Goal: Task Accomplishment & Management: Complete application form

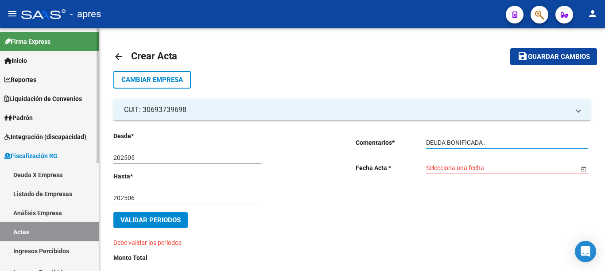
scroll to position [27, 0]
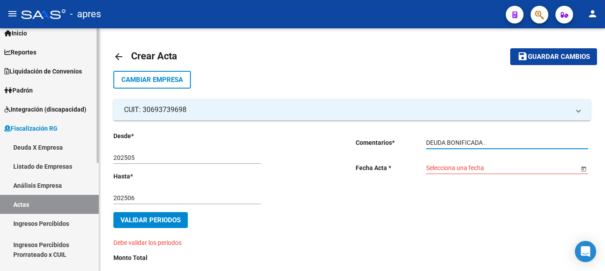
click at [20, 200] on link "Actas" at bounding box center [49, 204] width 99 height 19
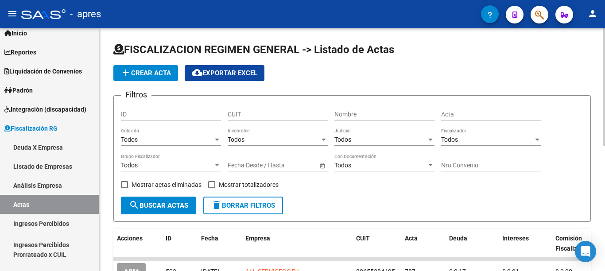
click at [155, 74] on span "add Crear Acta" at bounding box center [145, 73] width 50 height 8
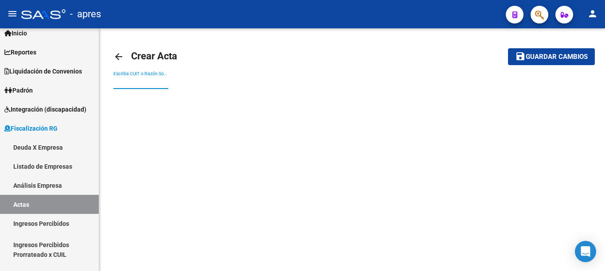
click at [158, 82] on input "Escriba CUIT o Razón Social para buscar" at bounding box center [140, 83] width 55 height 8
paste input "30693739698"
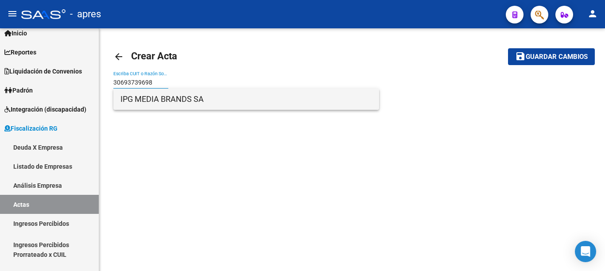
type input "30693739698"
click at [158, 99] on span "IPG MEDIA BRANDS SA" at bounding box center [245, 99] width 251 height 21
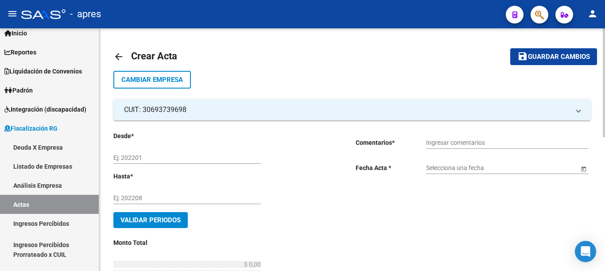
click at [169, 158] on input "Ej: 202201" at bounding box center [186, 158] width 147 height 8
type input "202505"
type input "202506"
click at [486, 141] on input "Ingresar comentarios" at bounding box center [507, 143] width 162 height 8
type input "DEUDA BONIFICADA"
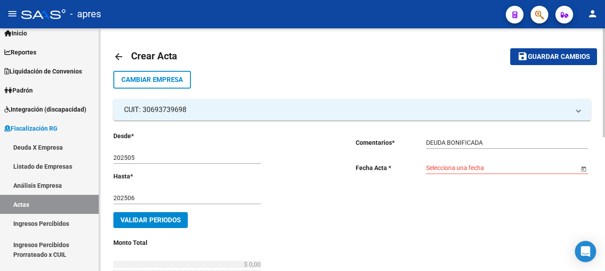
click at [585, 166] on span "Open calendar" at bounding box center [583, 168] width 21 height 21
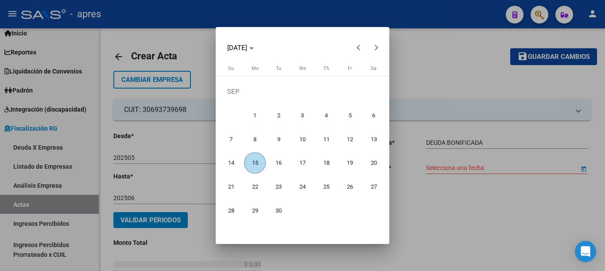
click at [247, 161] on span "15" at bounding box center [254, 162] width 21 height 21
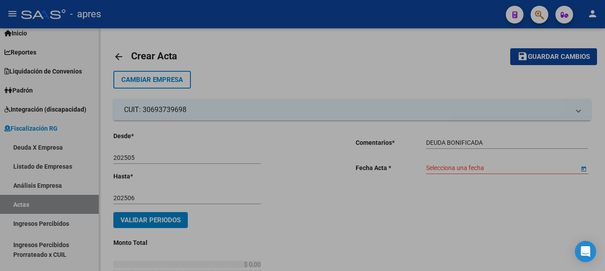
type input "[DATE]"
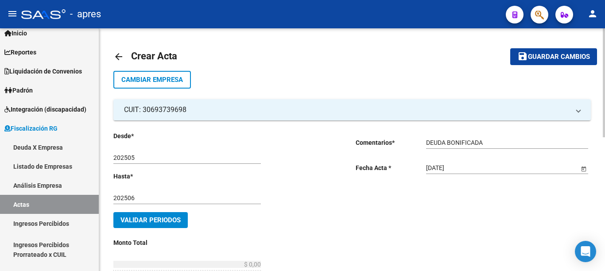
click at [169, 218] on span "Validar Periodos" at bounding box center [150, 220] width 60 height 8
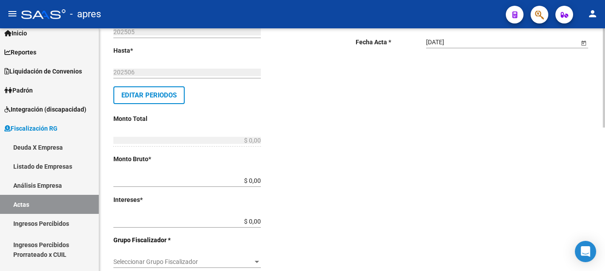
scroll to position [152, 0]
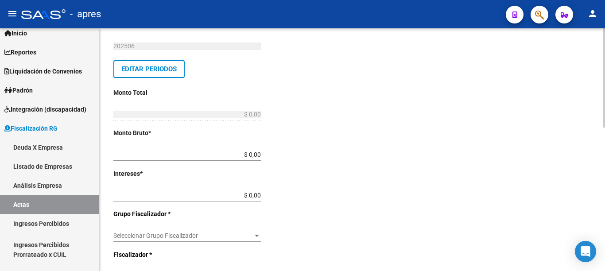
click at [604, 127] on div at bounding box center [603, 77] width 2 height 99
drag, startPoint x: 225, startPoint y: 156, endPoint x: 339, endPoint y: 154, distance: 114.7
click at [339, 154] on div "Desde * 202505 Ej: 202201 Hasta * 202506 Ej: 202208 Editar Periodos Monto Total…" at bounding box center [230, 214] width 235 height 470
type input "$ 0,19"
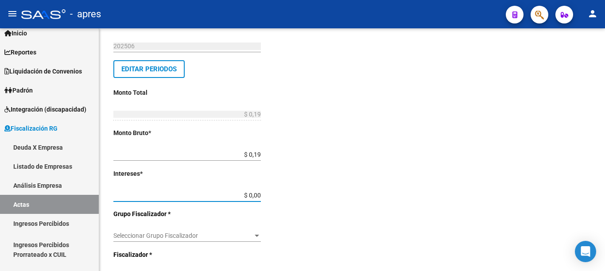
type input "$ 0,01"
type input "$ 0,20"
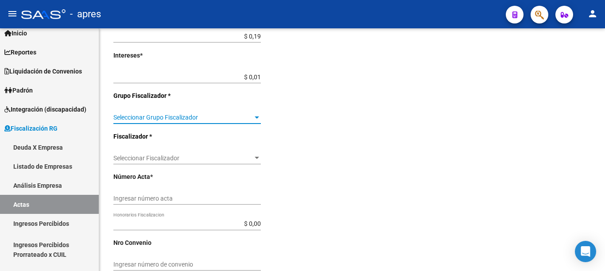
click at [604, 127] on div at bounding box center [603, 77] width 2 height 99
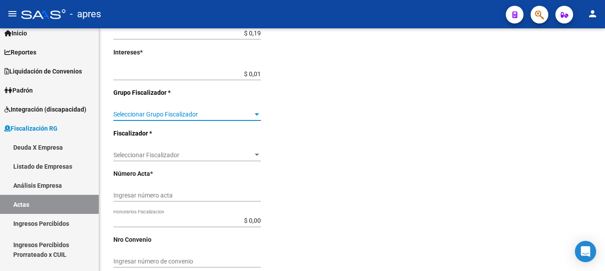
click at [246, 115] on span "Seleccionar Grupo Fiscalizador" at bounding box center [182, 115] width 139 height 8
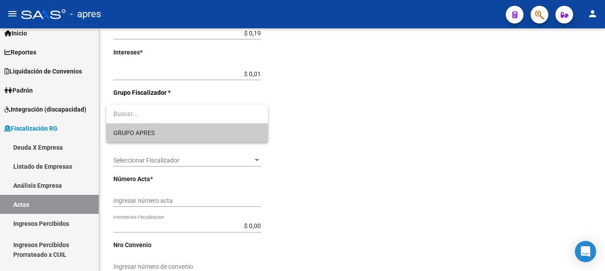
click at [153, 137] on span "GRUPO APRES" at bounding box center [186, 132] width 147 height 19
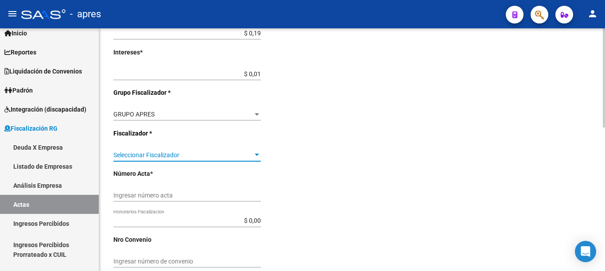
click at [249, 154] on span "Seleccionar Fiscalizador" at bounding box center [182, 155] width 139 height 8
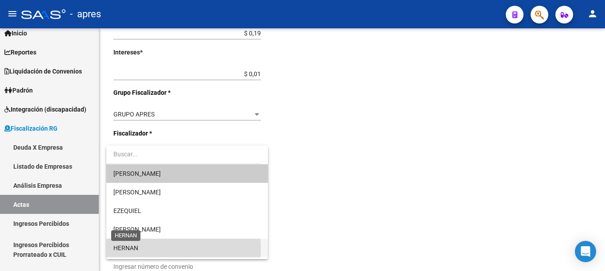
click at [131, 249] on span "HERNAN" at bounding box center [125, 247] width 25 height 7
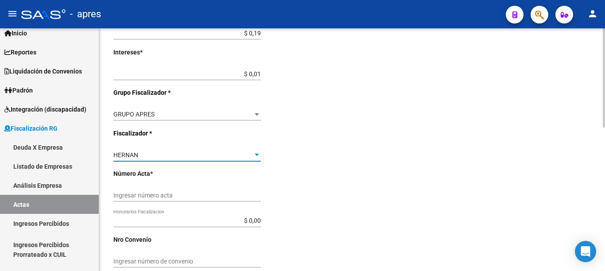
scroll to position [315, 0]
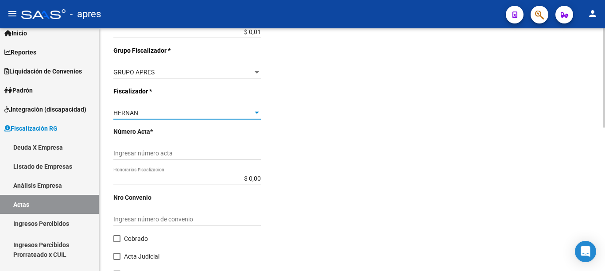
click at [604, 127] on div at bounding box center [603, 77] width 2 height 99
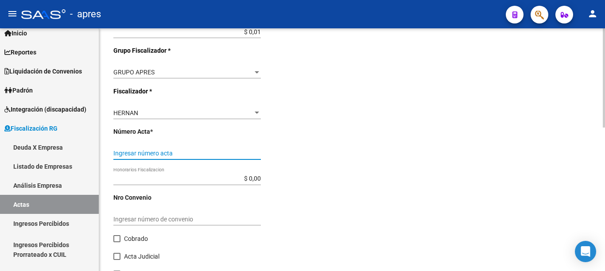
click at [176, 154] on input "Ingresar número acta" at bounding box center [186, 154] width 147 height 8
type input "789"
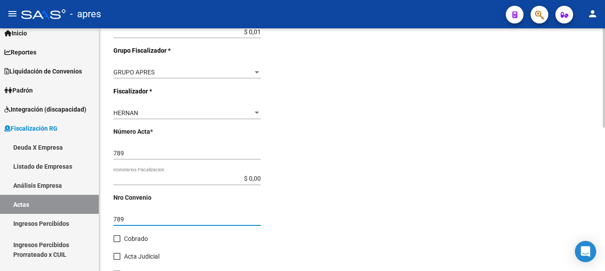
type input "789"
click at [119, 241] on span at bounding box center [116, 238] width 7 height 7
click at [117, 242] on input "Cobrado" at bounding box center [116, 242] width 0 height 0
checkbox input "true"
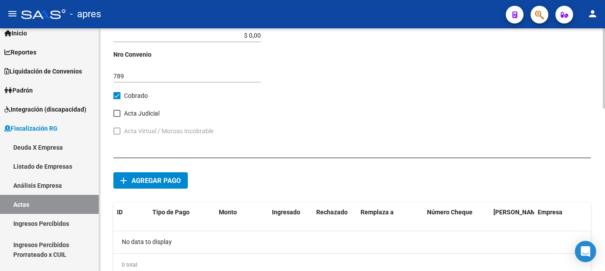
click at [604, 108] on div at bounding box center [603, 68] width 2 height 80
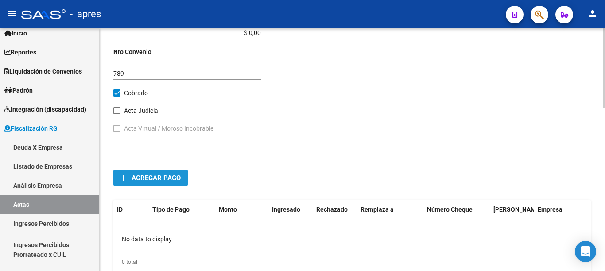
click at [141, 178] on span "Agregar pago" at bounding box center [155, 178] width 49 height 8
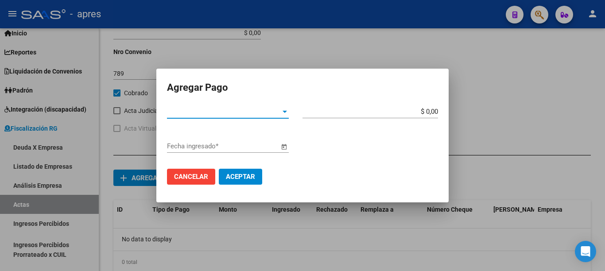
click at [278, 115] on span "Tipo de Pago *" at bounding box center [224, 112] width 114 height 8
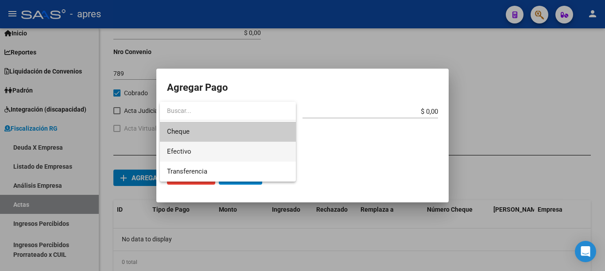
click at [197, 153] on span "Efectivo" at bounding box center [228, 152] width 122 height 20
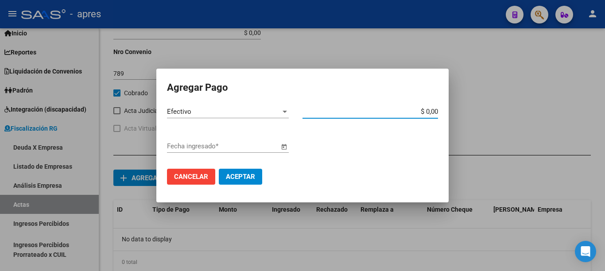
drag, startPoint x: 385, startPoint y: 114, endPoint x: 481, endPoint y: 114, distance: 95.2
click at [480, 113] on div "Agregar Pago Efectivo Tipo de Pago * $ 0,00 Monto bruto * Fecha ingresado * Can…" at bounding box center [302, 135] width 605 height 271
type input "$ 0,20"
click at [284, 146] on span "Open calendar" at bounding box center [283, 146] width 21 height 21
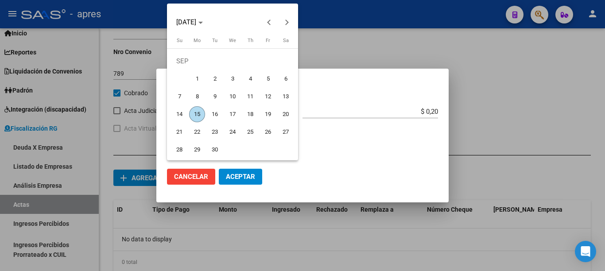
click at [193, 113] on span "15" at bounding box center [197, 114] width 16 height 16
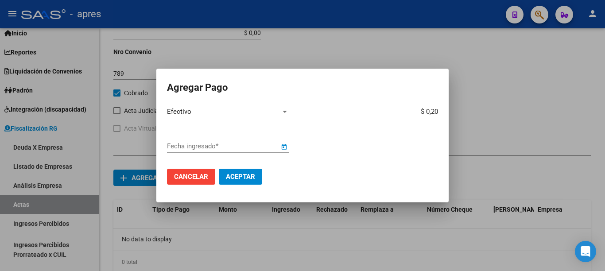
type input "[DATE]"
click at [235, 176] on span "Aceptar" at bounding box center [240, 177] width 29 height 8
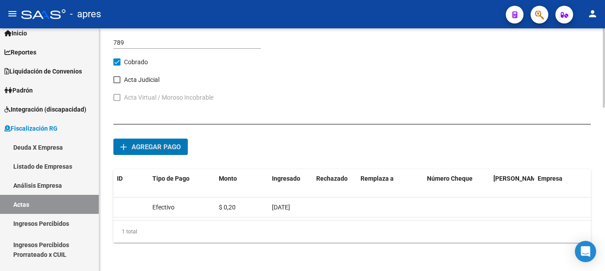
scroll to position [499, 0]
click at [604, 108] on div at bounding box center [603, 67] width 2 height 79
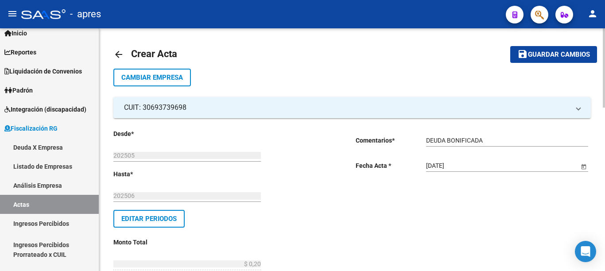
scroll to position [0, 0]
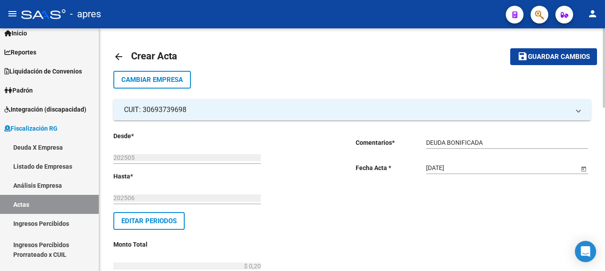
click at [603, 53] on div at bounding box center [603, 67] width 2 height 79
click at [574, 58] on span "Guardar cambios" at bounding box center [559, 57] width 62 height 8
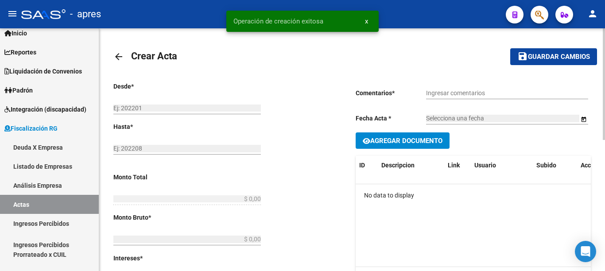
type input "202505"
type input "202506"
type input "$ 0,20"
type input "$ 0,19"
type input "$ 0,01"
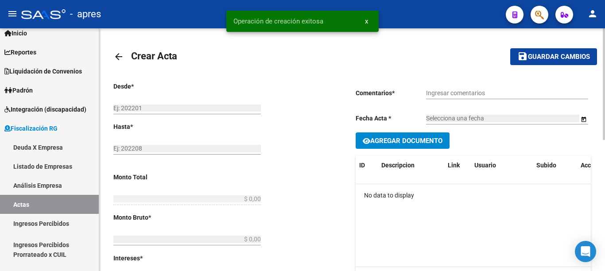
type input "789"
checkbox input "true"
type input "DEUDA BONIFICADA"
type input "[DATE]"
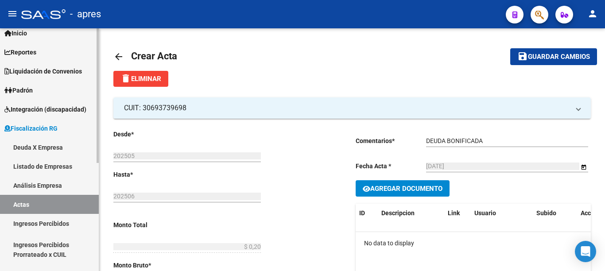
click at [36, 202] on link "Actas" at bounding box center [49, 204] width 99 height 19
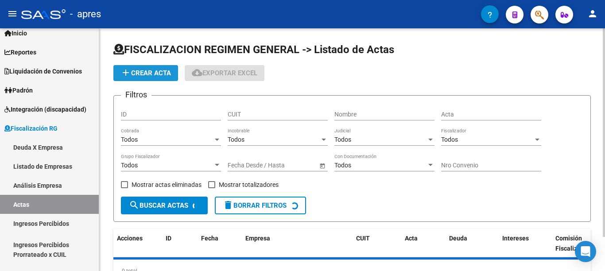
click at [144, 73] on span "add Crear Acta" at bounding box center [145, 73] width 50 height 8
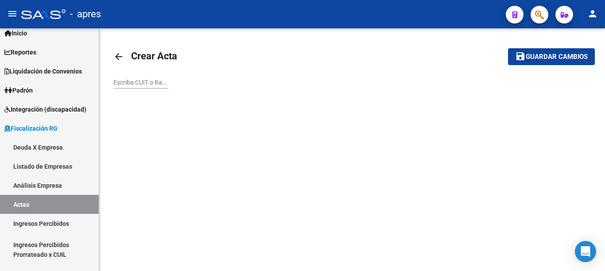
click at [143, 84] on input "Escriba CUIT o Razón Social para buscar" at bounding box center [140, 83] width 55 height 8
paste input "30521151818"
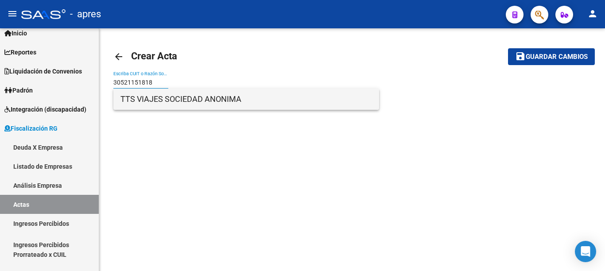
type input "30521151818"
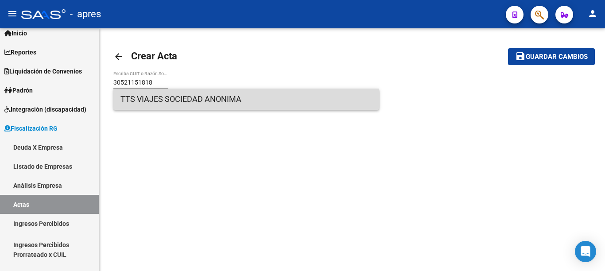
click at [158, 102] on span "TTS VIAJES SOCIEDAD ANONIMA" at bounding box center [245, 99] width 251 height 21
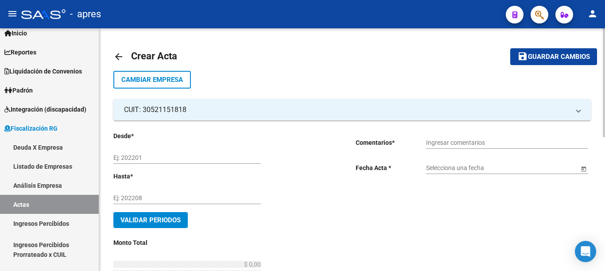
click at [169, 158] on input "Ej: 202201" at bounding box center [186, 158] width 147 height 8
type input "202505"
click at [436, 145] on input "Ingresar comentarios" at bounding box center [507, 143] width 162 height 8
type input "DEUDA BONIFICADA"
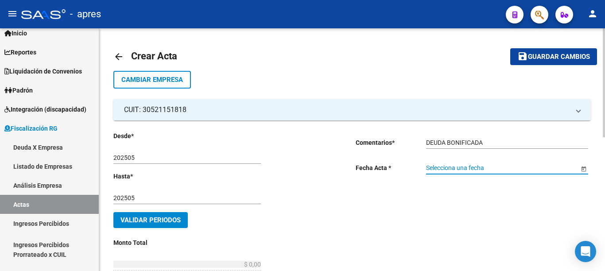
click at [443, 165] on input "Selecciona una fecha" at bounding box center [502, 168] width 153 height 8
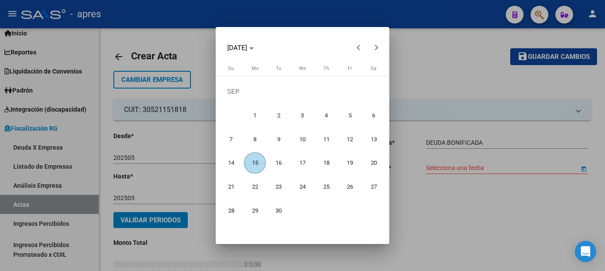
click at [256, 162] on span "15" at bounding box center [254, 162] width 21 height 21
type input "[DATE]"
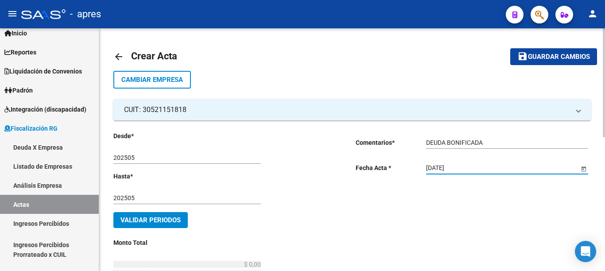
click at [159, 223] on span "Validar Periodos" at bounding box center [150, 220] width 60 height 8
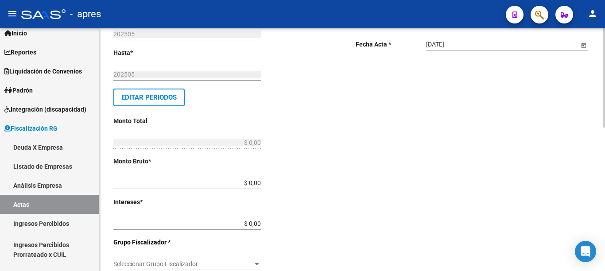
scroll to position [148, 0]
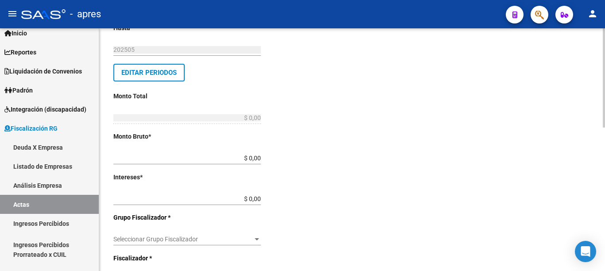
click at [604, 127] on div at bounding box center [603, 77] width 2 height 99
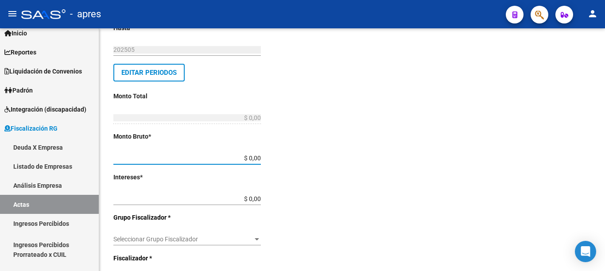
drag, startPoint x: 218, startPoint y: 157, endPoint x: 337, endPoint y: 161, distance: 119.1
click at [337, 161] on div "Desde * 202505 Ej: 202201 Hasta * 202505 Ej: 202208 Editar Periodos Monto Total…" at bounding box center [230, 218] width 235 height 470
type input "$ 0,09"
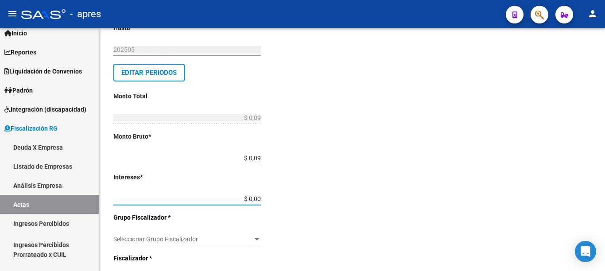
type input "$ 0,01"
type input "$ 0,10"
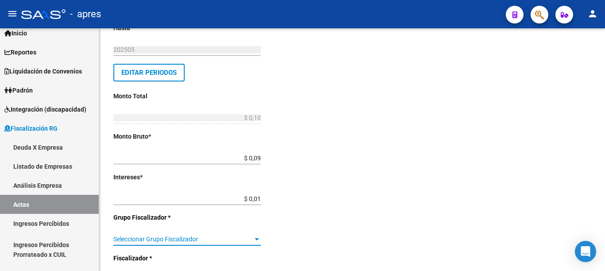
click at [254, 239] on div at bounding box center [257, 238] width 8 height 7
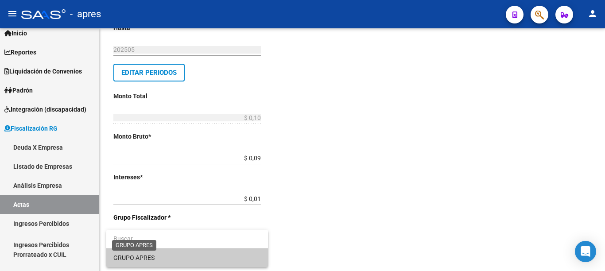
click at [134, 258] on span "GRUPO APRES" at bounding box center [133, 257] width 41 height 7
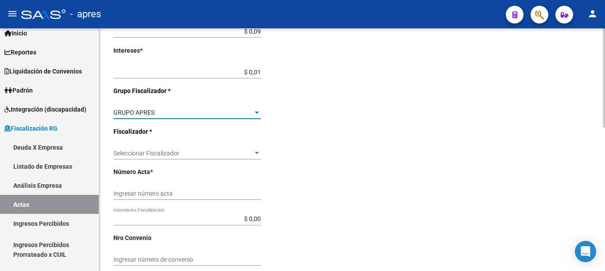
scroll to position [300, 0]
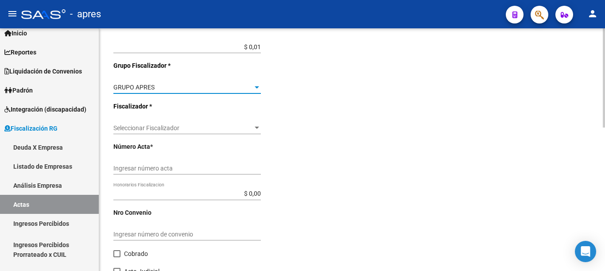
click at [604, 127] on div at bounding box center [603, 77] width 2 height 99
click at [255, 128] on div at bounding box center [256, 128] width 4 height 2
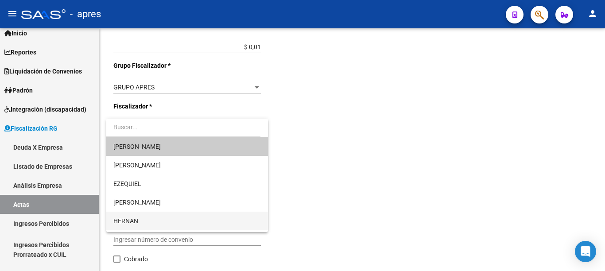
click at [144, 219] on span "HERNAN" at bounding box center [186, 221] width 147 height 19
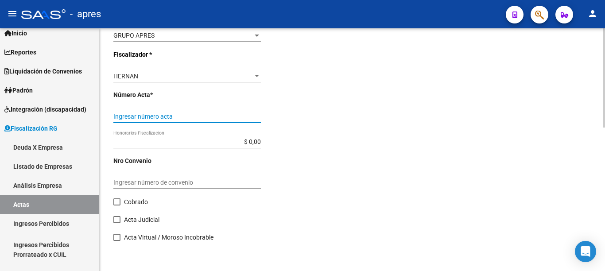
click at [180, 113] on input "Ingresar número acta" at bounding box center [186, 117] width 147 height 8
type input "791"
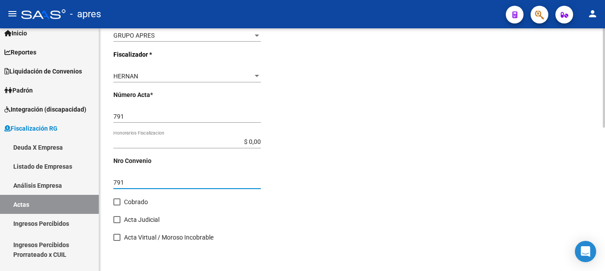
type input "791"
drag, startPoint x: 126, startPoint y: 198, endPoint x: 119, endPoint y: 200, distance: 7.1
click at [123, 199] on label "Cobrado" at bounding box center [130, 201] width 35 height 11
click at [117, 205] on input "Cobrado" at bounding box center [116, 205] width 0 height 0
checkbox input "true"
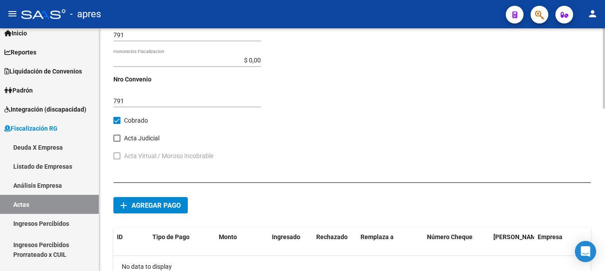
click at [604, 108] on div at bounding box center [603, 68] width 2 height 80
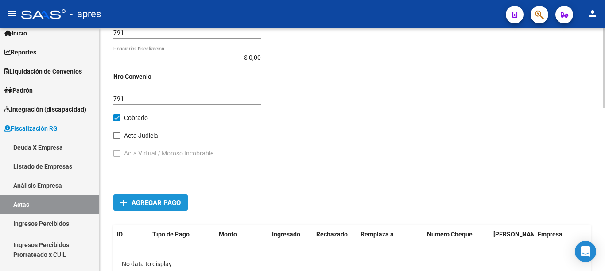
click at [136, 204] on span "Agregar pago" at bounding box center [155, 203] width 49 height 8
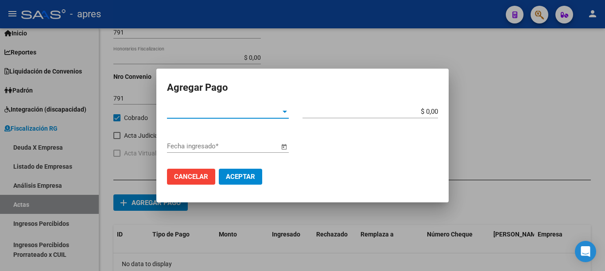
click at [276, 112] on span "Tipo de Pago *" at bounding box center [224, 112] width 114 height 8
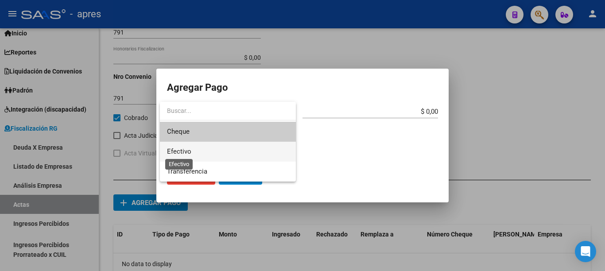
click at [180, 151] on span "Efectivo" at bounding box center [179, 151] width 24 height 8
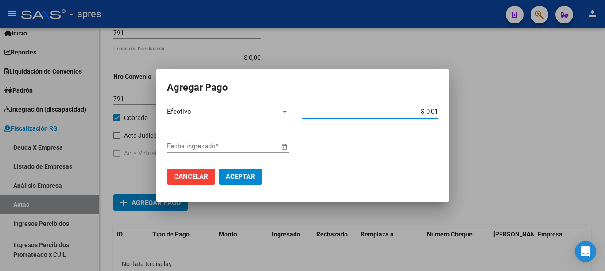
type input "$ 0,10"
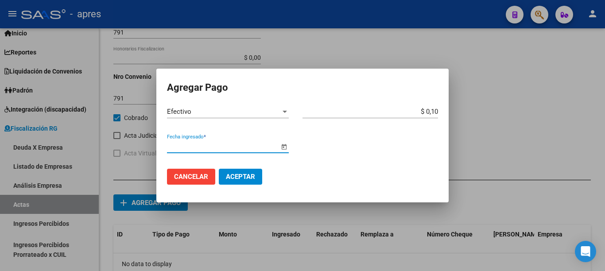
click at [279, 150] on span "Open calendar" at bounding box center [283, 146] width 21 height 21
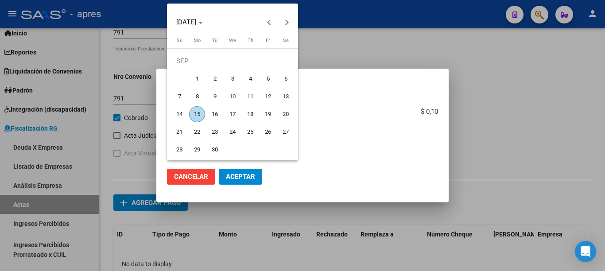
click at [199, 117] on span "15" at bounding box center [197, 114] width 16 height 16
type input "[DATE]"
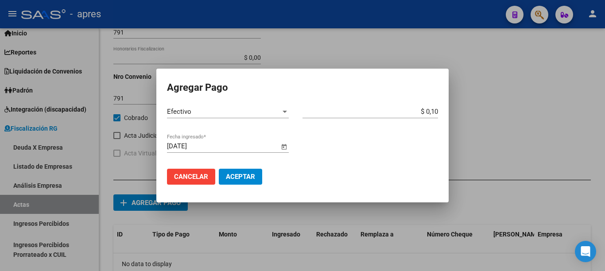
click at [228, 175] on span "Aceptar" at bounding box center [240, 177] width 29 height 8
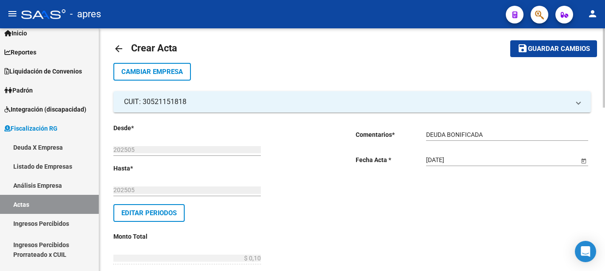
scroll to position [0, 0]
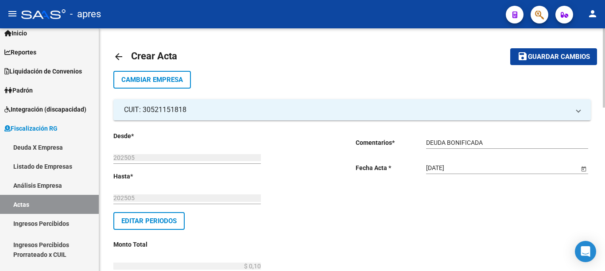
click at [604, 28] on div at bounding box center [603, 67] width 2 height 79
click at [559, 58] on span "Guardar cambios" at bounding box center [559, 57] width 62 height 8
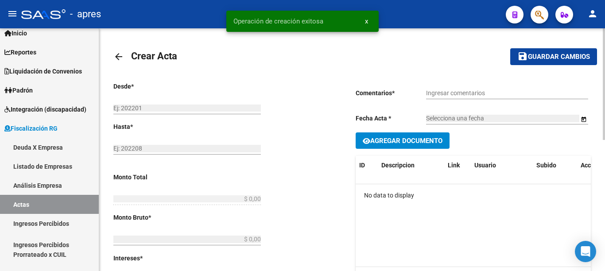
type input "202505"
type input "$ 0,10"
type input "$ 0,09"
type input "$ 0,01"
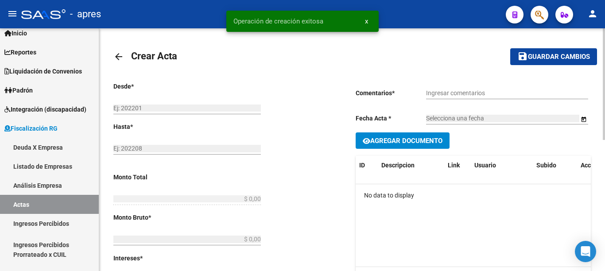
type input "791"
checkbox input "true"
type input "DEUDA BONIFICADA"
type input "[DATE]"
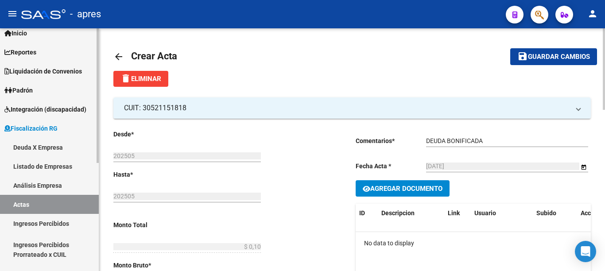
click at [30, 206] on link "Actas" at bounding box center [49, 204] width 99 height 19
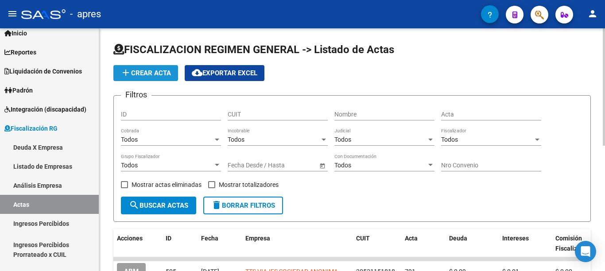
click at [134, 75] on span "add Crear Acta" at bounding box center [145, 73] width 50 height 8
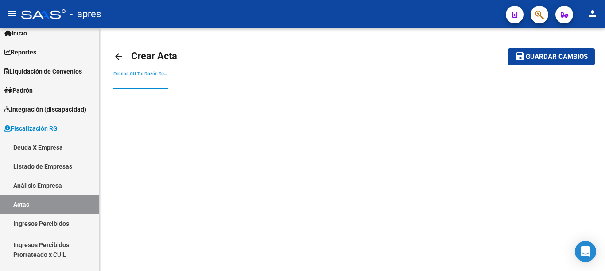
click at [135, 83] on input "Escriba CUIT o Razón Social para buscar" at bounding box center [140, 83] width 55 height 8
paste input "30715917196"
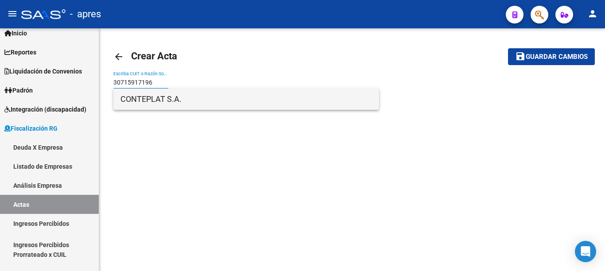
type input "30715917196"
click at [218, 100] on span "CONTEPLAT S.A." at bounding box center [245, 99] width 251 height 21
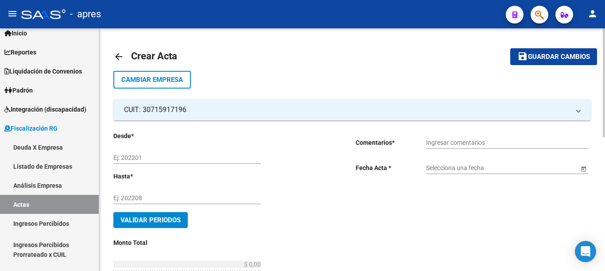
click at [178, 158] on input "Ej: 202201" at bounding box center [186, 158] width 147 height 8
type input "202505"
type input "2"
type input "202501"
type input "202505"
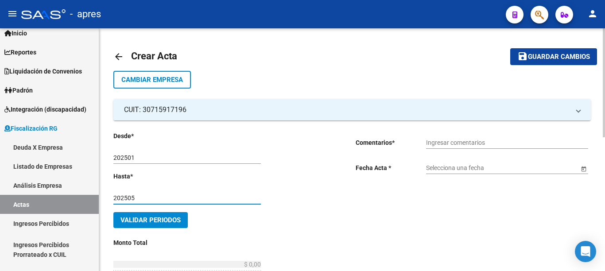
click at [428, 141] on input "Ingresar comentarios" at bounding box center [507, 143] width 162 height 8
type input "DEUDA BONIFICADA"
click at [581, 172] on span "Open calendar" at bounding box center [583, 168] width 21 height 21
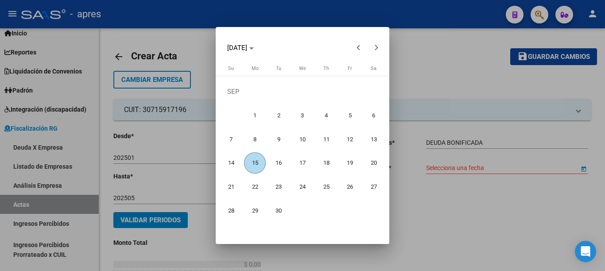
click at [251, 162] on span "15" at bounding box center [254, 162] width 21 height 21
type input "[DATE]"
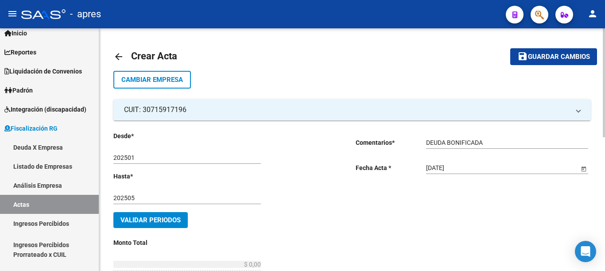
click at [161, 218] on span "Validar Periodos" at bounding box center [150, 220] width 60 height 8
